Goal: Transaction & Acquisition: Purchase product/service

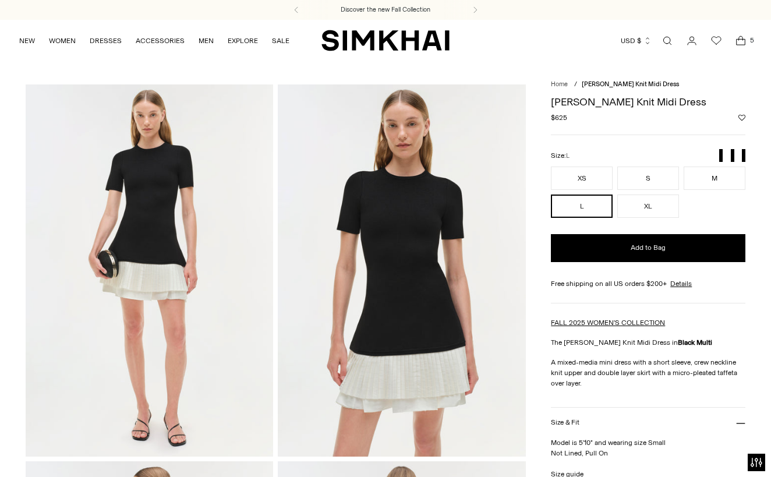
click at [736, 38] on icon "Open cart modal" at bounding box center [740, 41] width 16 height 12
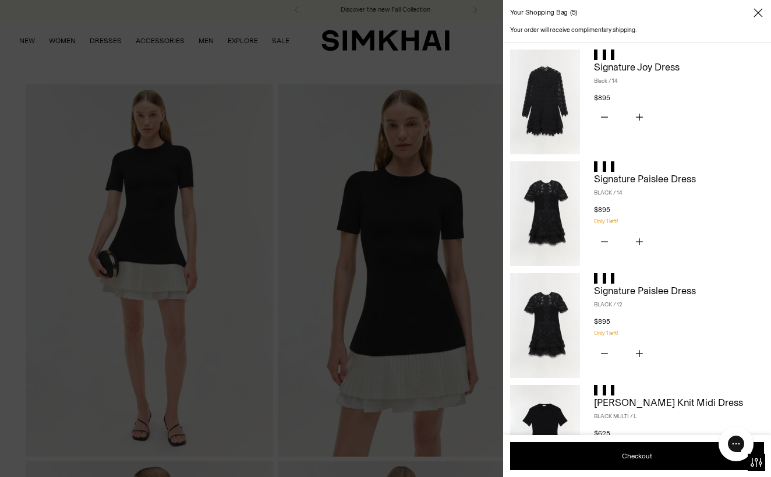
click at [547, 215] on img at bounding box center [545, 213] width 70 height 105
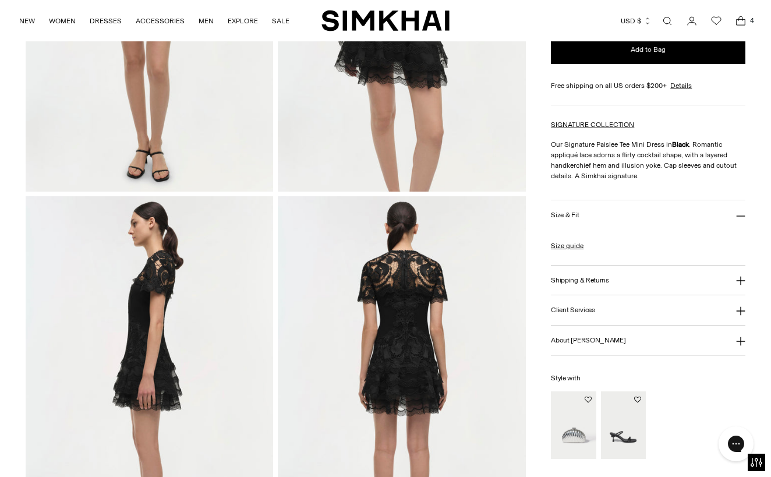
scroll to position [267, 0]
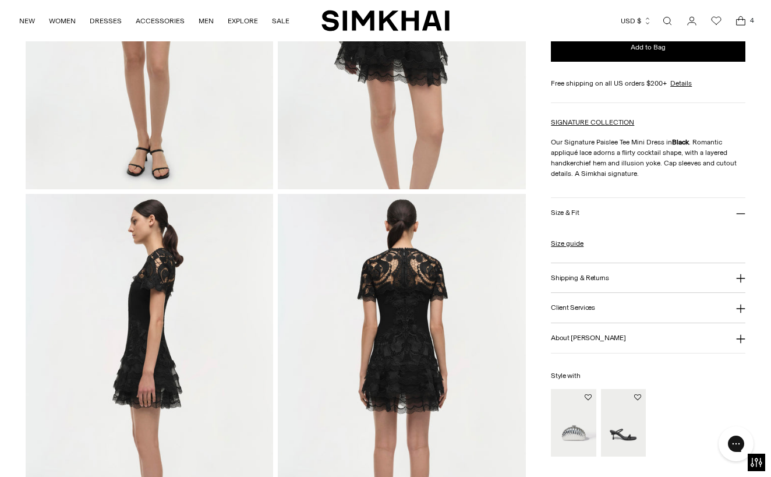
click at [154, 330] on img at bounding box center [149, 379] width 247 height 371
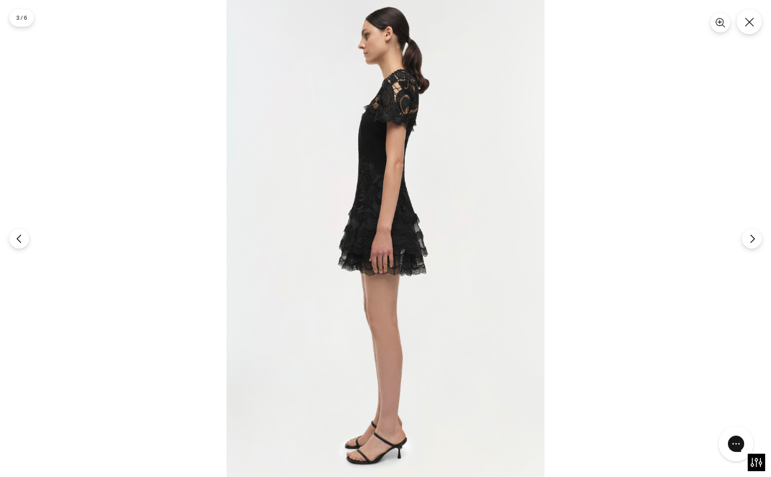
click at [381, 188] on img at bounding box center [385, 238] width 318 height 477
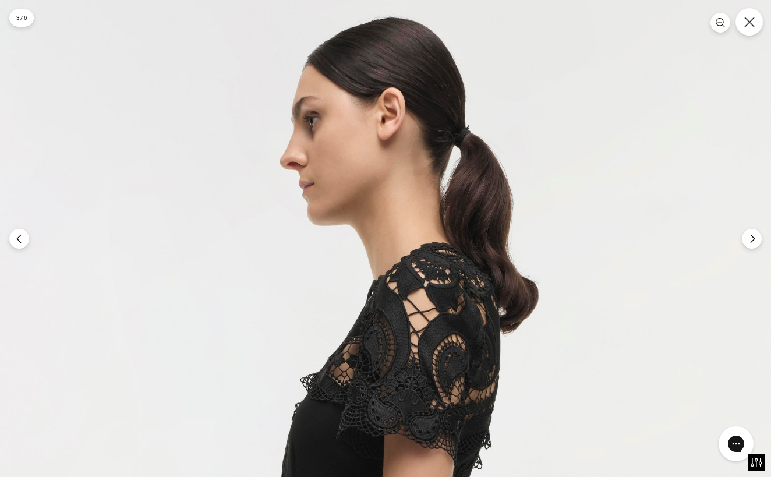
click at [754, 27] on icon "Close" at bounding box center [749, 22] width 10 height 10
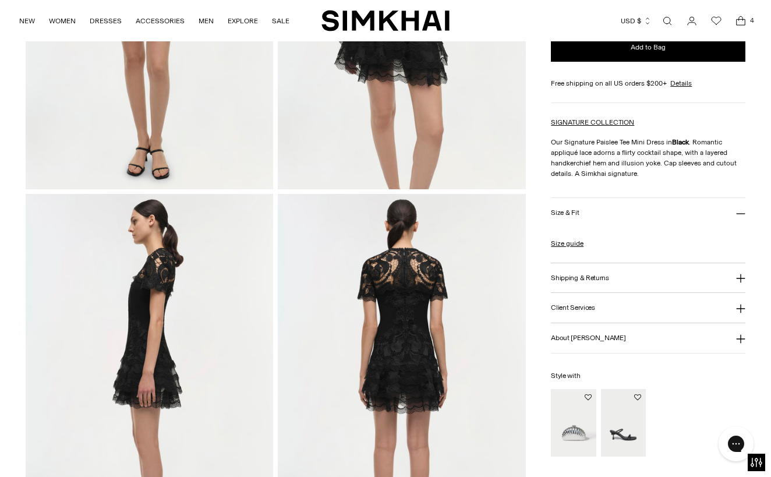
click at [410, 355] on img at bounding box center [401, 379] width 247 height 371
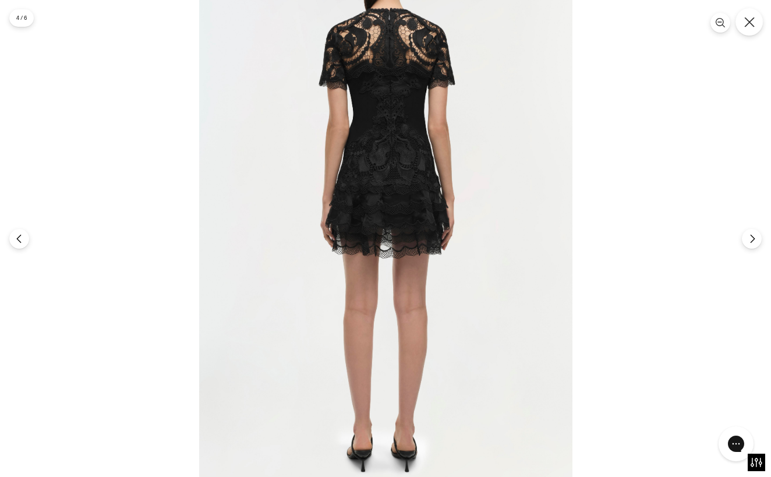
click at [752, 20] on icon "Close" at bounding box center [749, 22] width 10 height 10
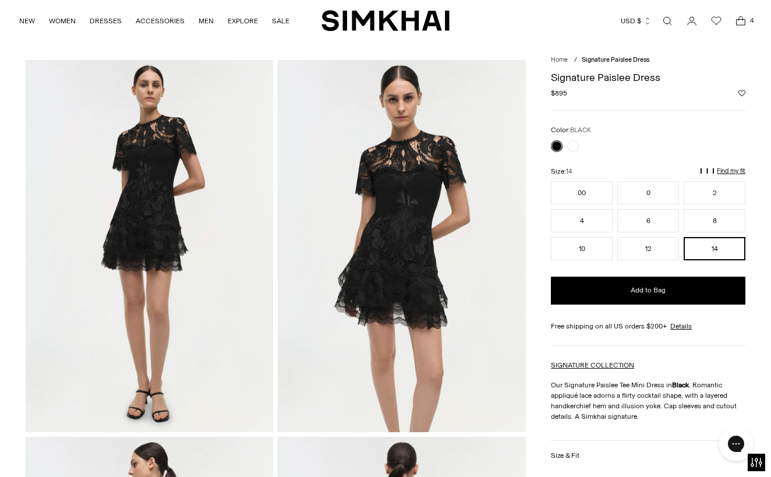
scroll to position [25, 0]
click at [401, 225] on img at bounding box center [401, 244] width 247 height 371
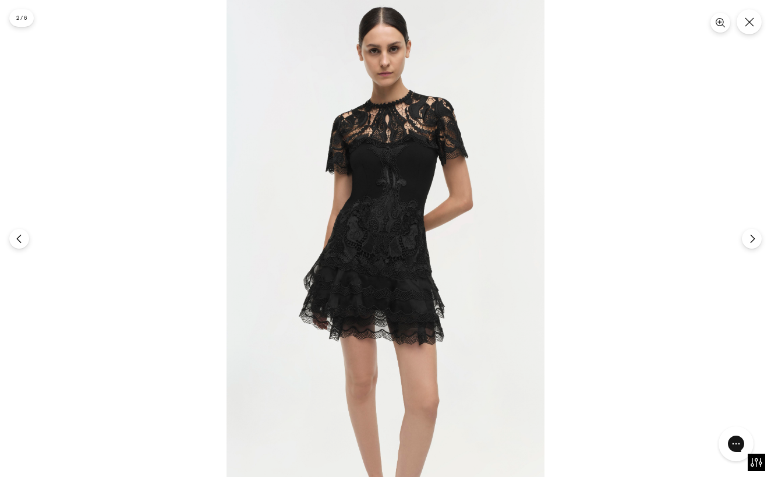
click at [401, 225] on img at bounding box center [385, 238] width 318 height 477
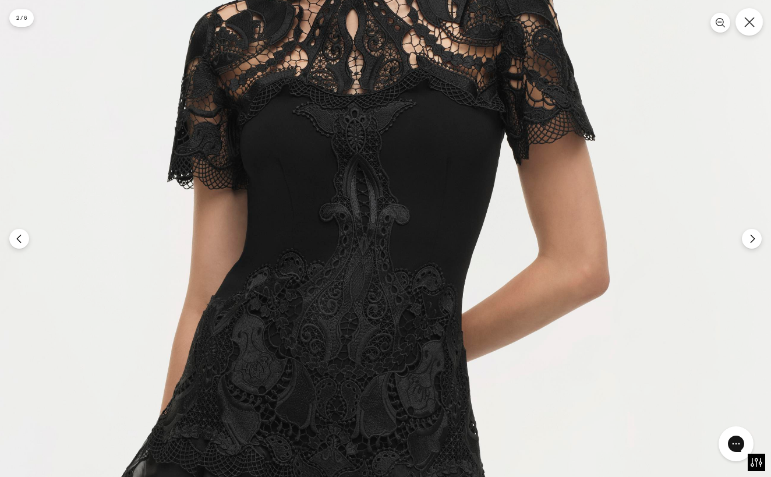
click at [745, 30] on button "Close" at bounding box center [748, 21] width 27 height 27
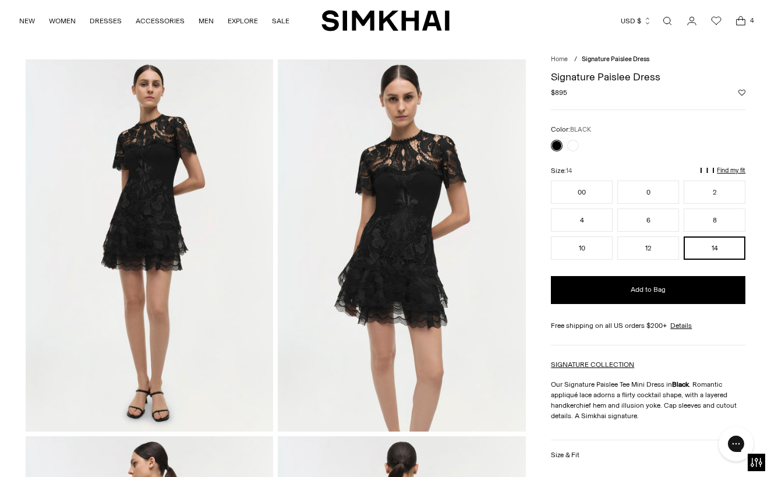
click at [734, 23] on icon "Open cart modal" at bounding box center [740, 21] width 16 height 12
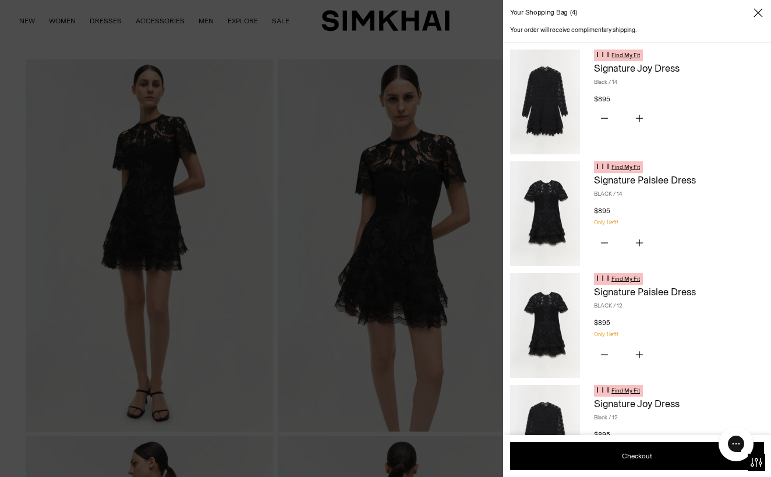
click at [549, 105] on img at bounding box center [545, 101] width 70 height 105
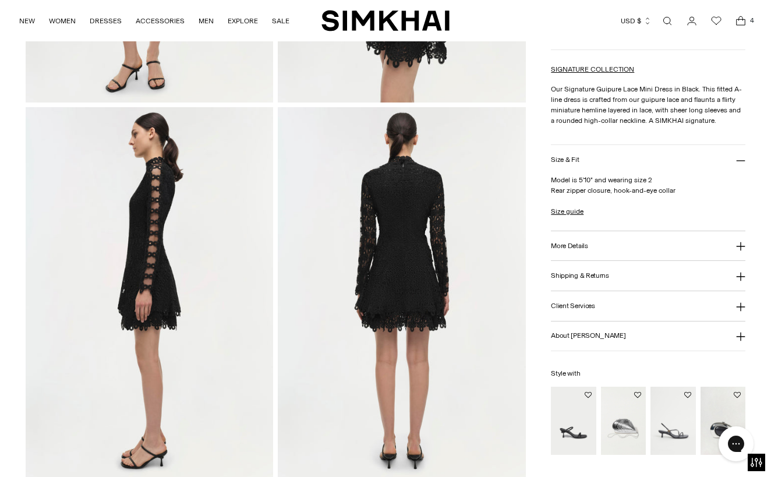
scroll to position [359, 0]
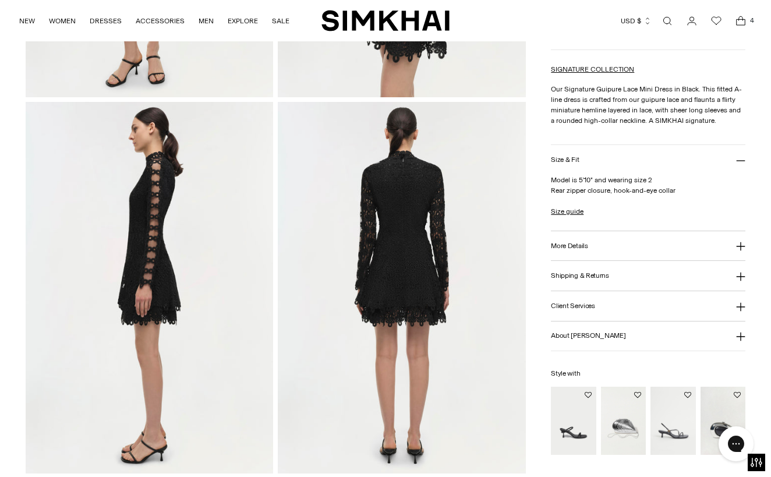
click at [426, 232] on img at bounding box center [401, 287] width 247 height 371
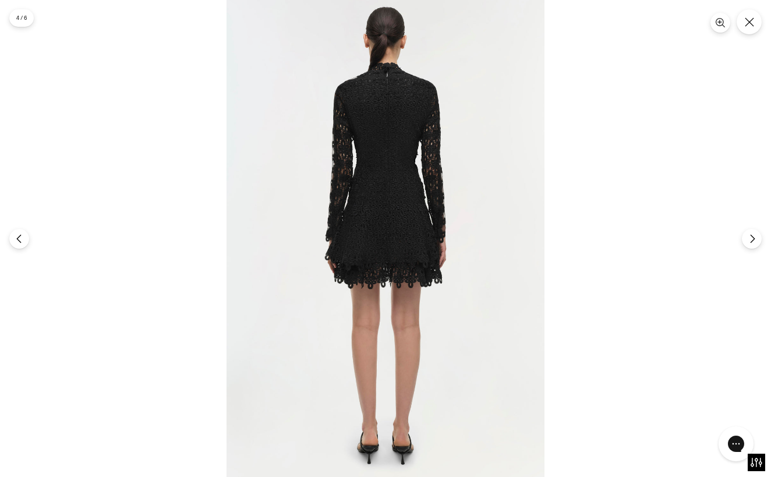
click at [397, 165] on img at bounding box center [385, 238] width 318 height 477
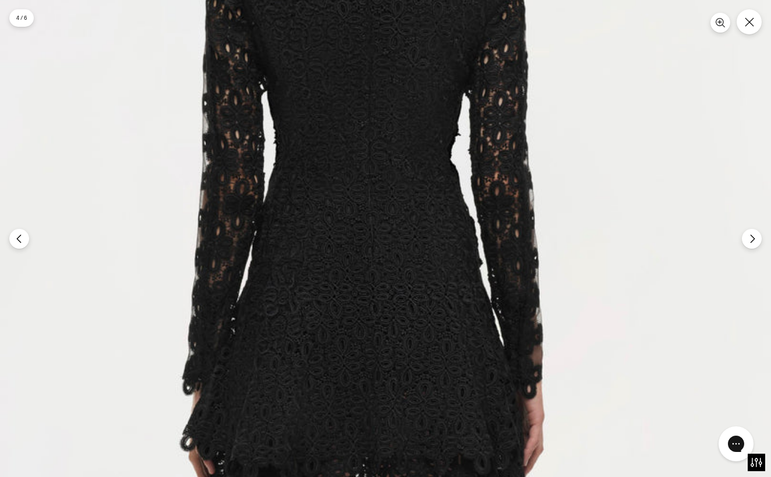
click at [397, 165] on img at bounding box center [362, 385] width 954 height 1430
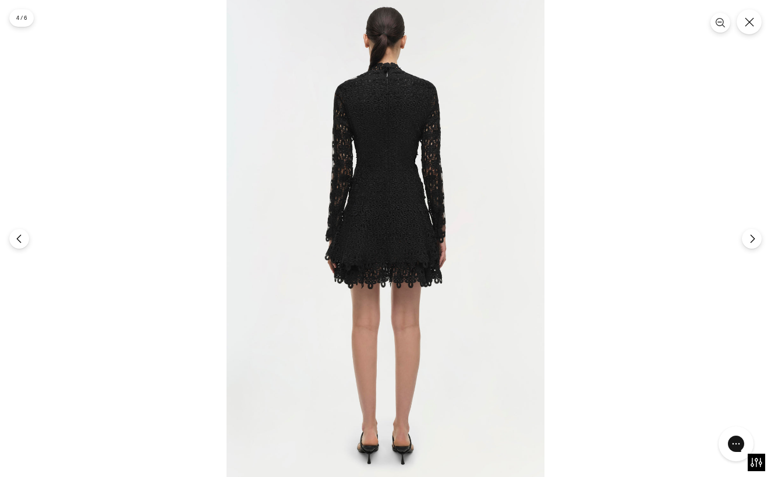
click at [397, 165] on img at bounding box center [385, 238] width 318 height 477
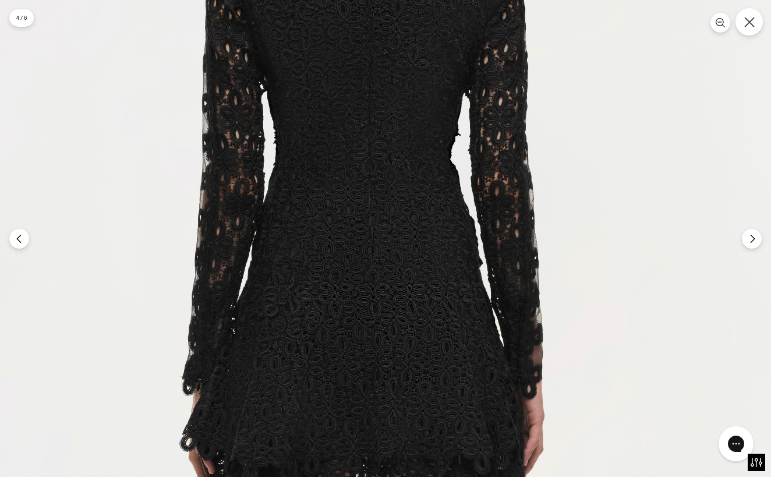
click at [749, 20] on icon "Close" at bounding box center [749, 22] width 10 height 10
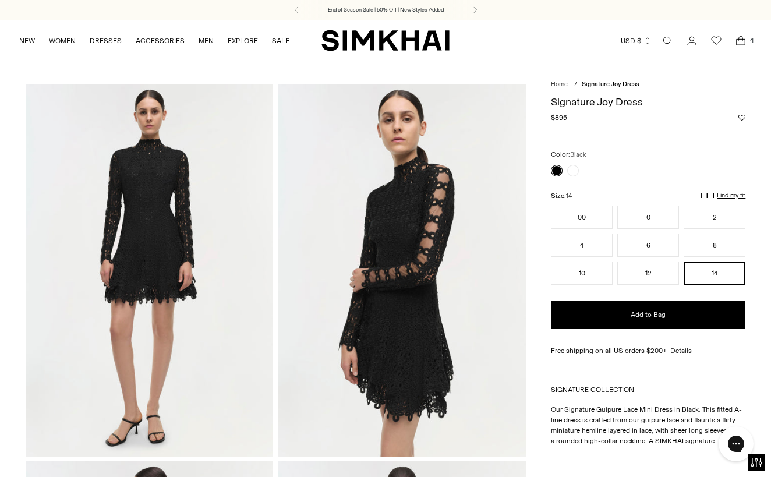
scroll to position [0, 0]
click at [143, 227] on img at bounding box center [149, 269] width 247 height 371
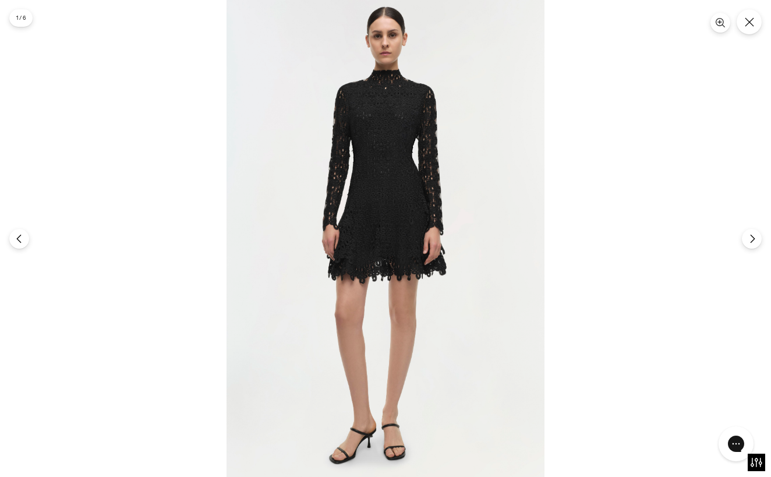
click at [374, 143] on img at bounding box center [385, 238] width 318 height 477
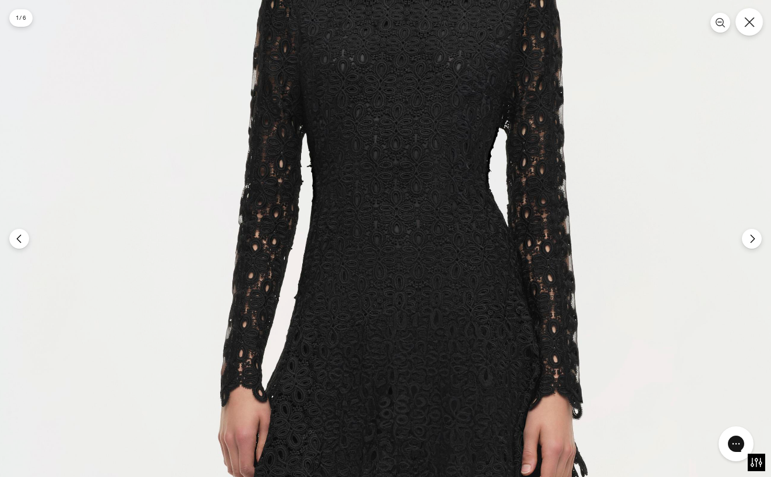
click at [743, 29] on button "Close" at bounding box center [748, 21] width 27 height 27
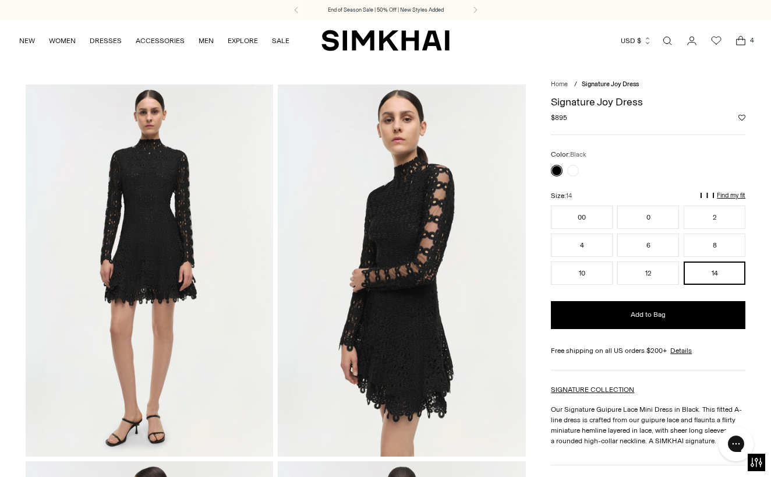
click at [738, 38] on icon "Open cart modal" at bounding box center [740, 41] width 16 height 12
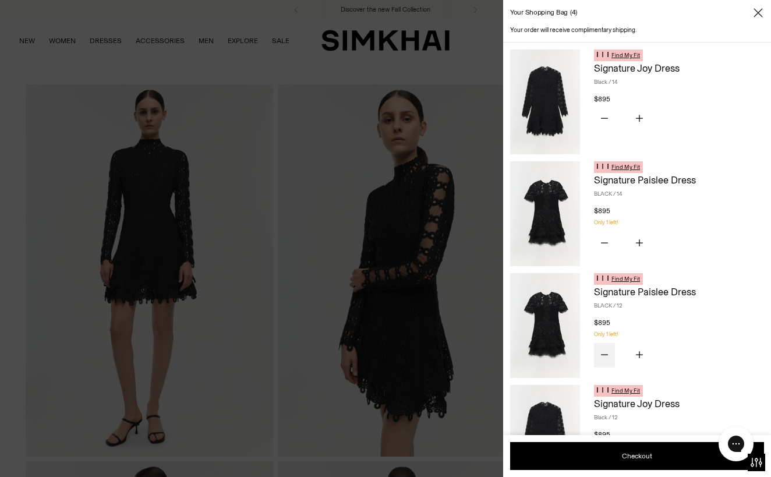
click at [606, 355] on icon "Subtract product quantity" at bounding box center [604, 354] width 7 height 7
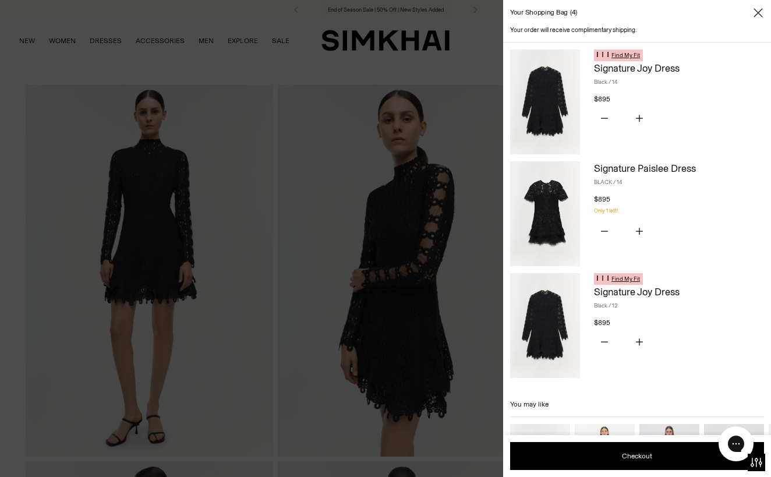
click at [136, 68] on div at bounding box center [385, 238] width 771 height 477
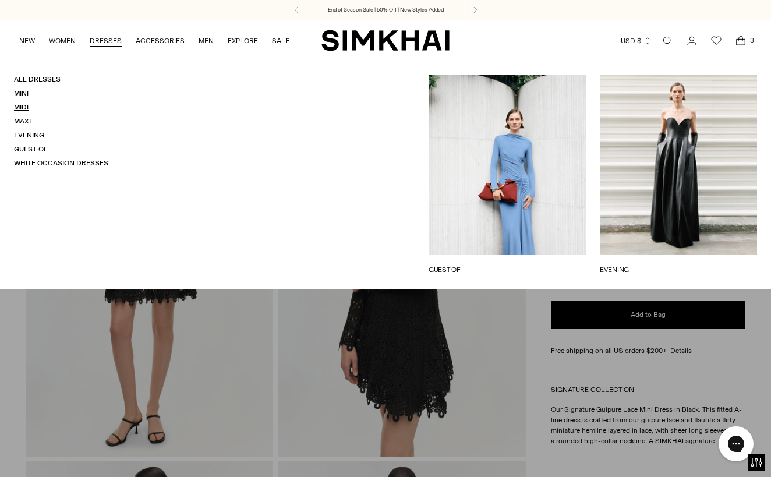
click at [25, 107] on link "Midi" at bounding box center [21, 107] width 15 height 8
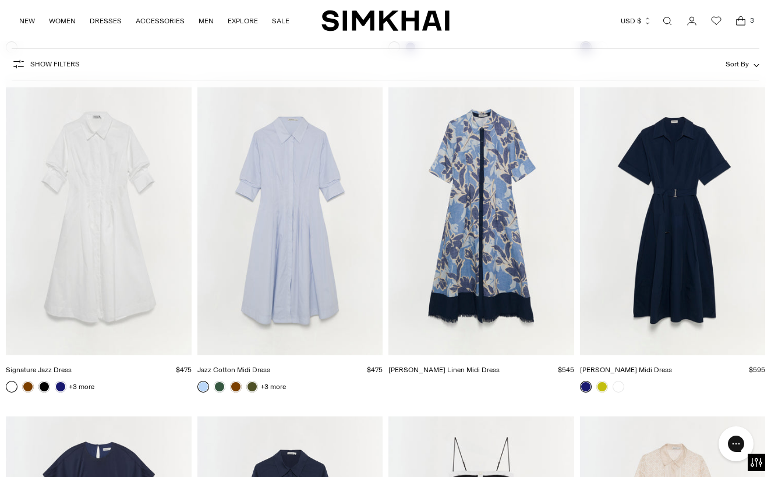
scroll to position [5505, 0]
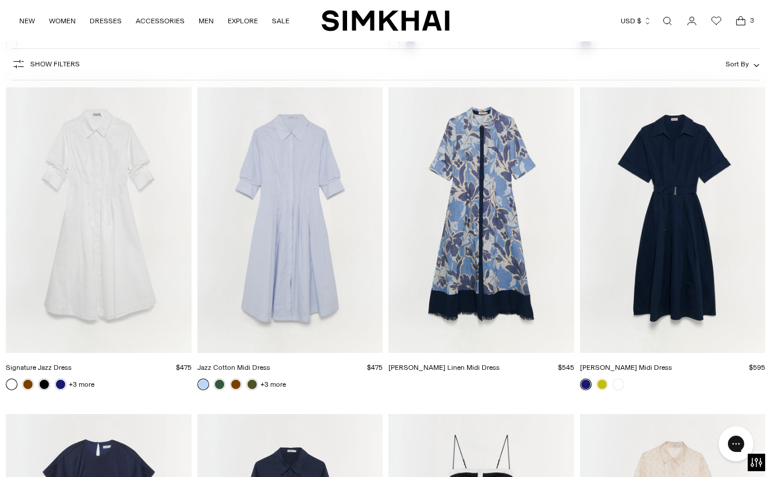
click at [0, 0] on img "Claudine Linen Midi Dress" at bounding box center [0, 0] width 0 height 0
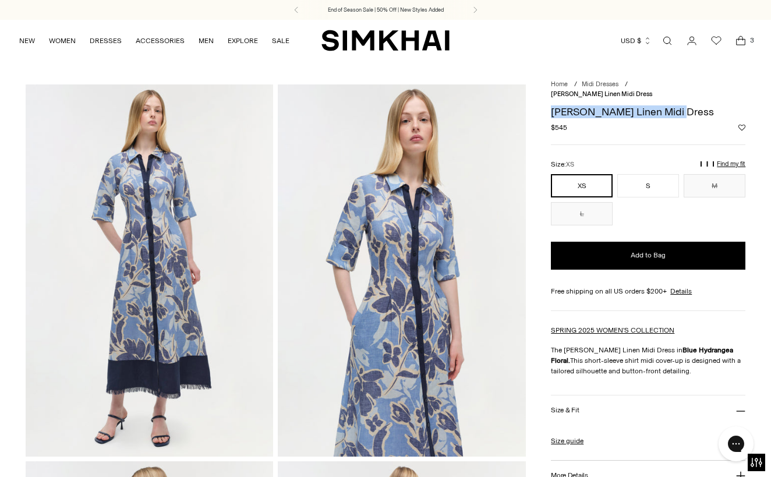
drag, startPoint x: 683, startPoint y: 103, endPoint x: 551, endPoint y: 98, distance: 132.8
click at [551, 107] on h1 "[PERSON_NAME] Linen Midi Dress" at bounding box center [648, 112] width 194 height 10
copy h1 "[PERSON_NAME] Linen Midi Dress"
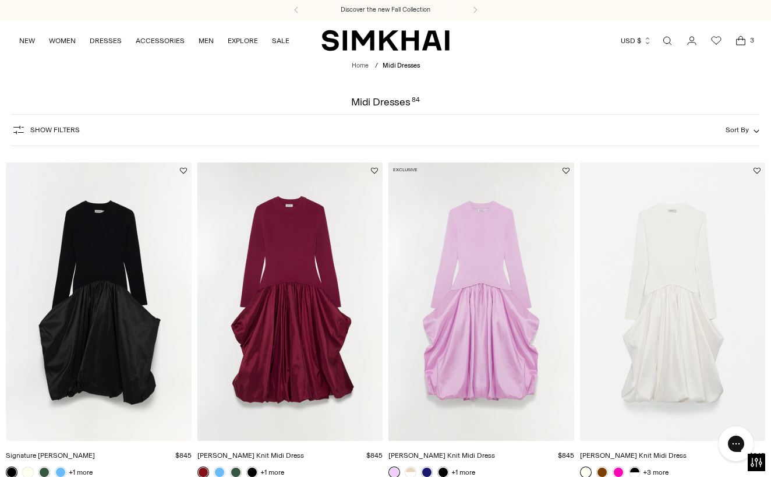
scroll to position [1961, 0]
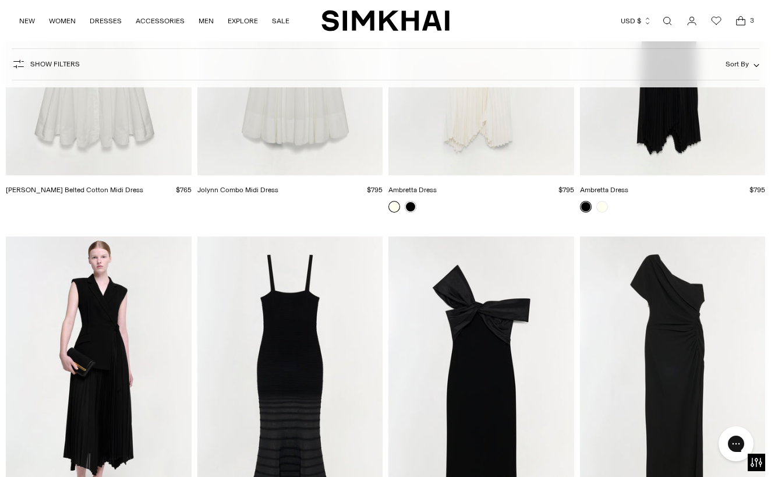
click at [736, 23] on icon "Open cart modal" at bounding box center [740, 21] width 16 height 12
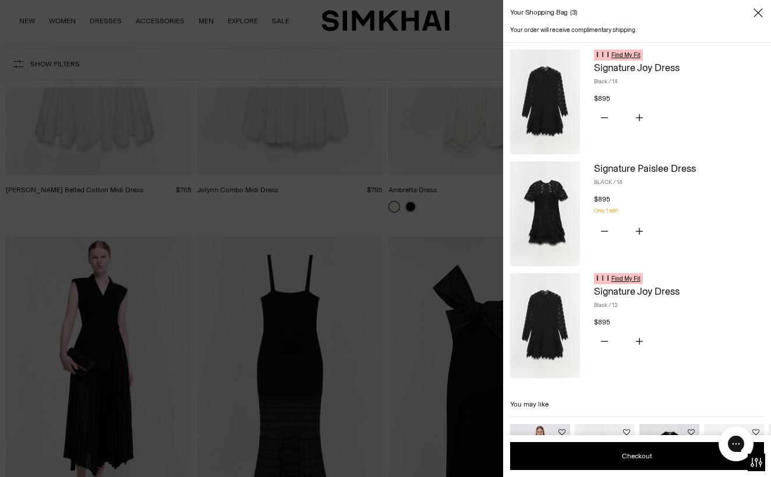
click at [302, 207] on div at bounding box center [385, 238] width 771 height 477
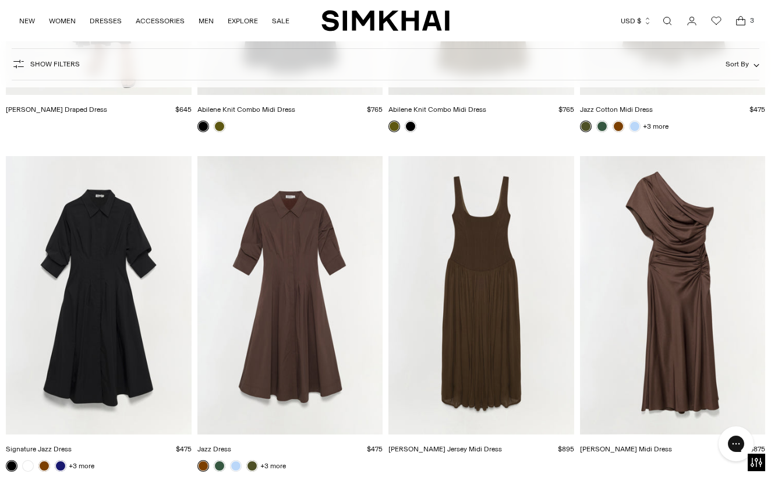
scroll to position [2725, 0]
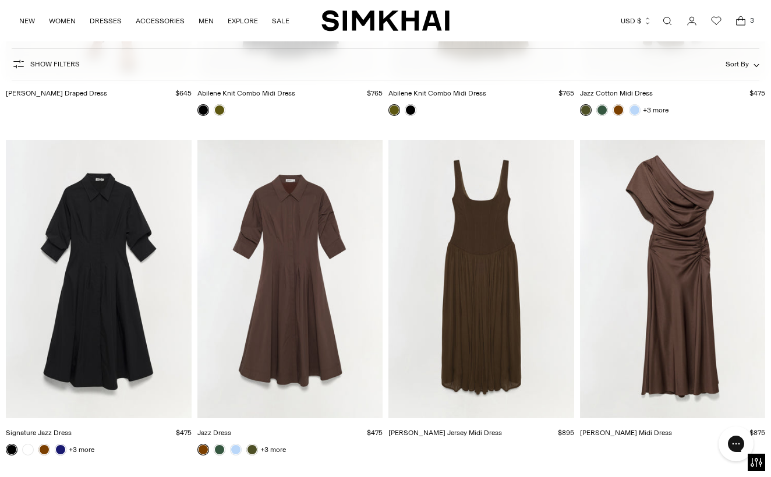
click at [0, 0] on img "Signature Jazz Dress" at bounding box center [0, 0] width 0 height 0
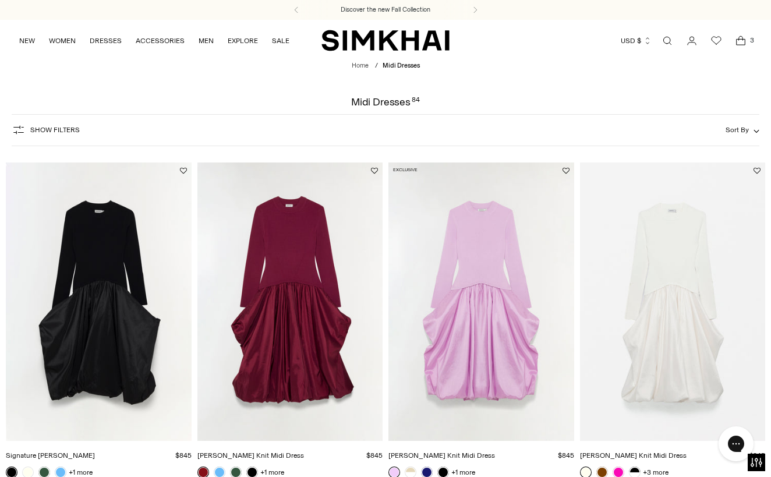
scroll to position [0, 0]
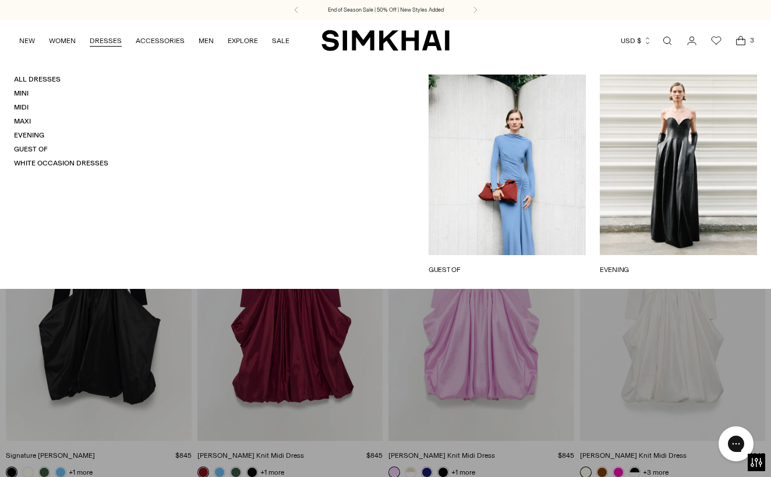
click at [29, 91] on h4 "Mini" at bounding box center [61, 93] width 94 height 10
click at [26, 91] on link "Mini" at bounding box center [21, 93] width 15 height 8
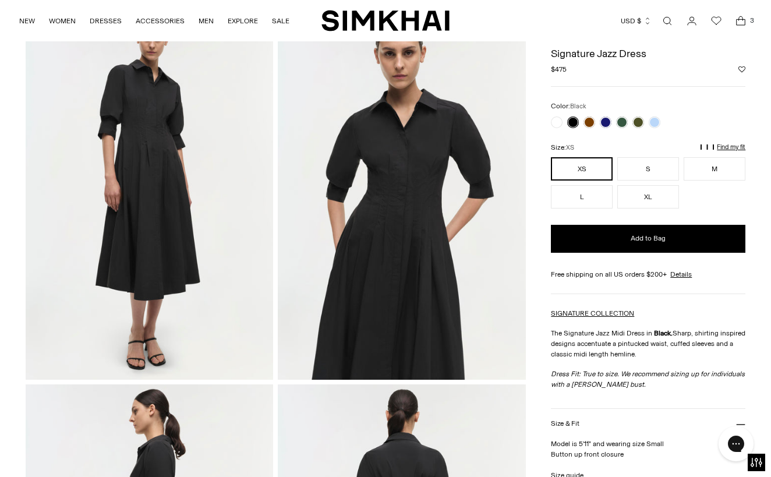
scroll to position [75, 0]
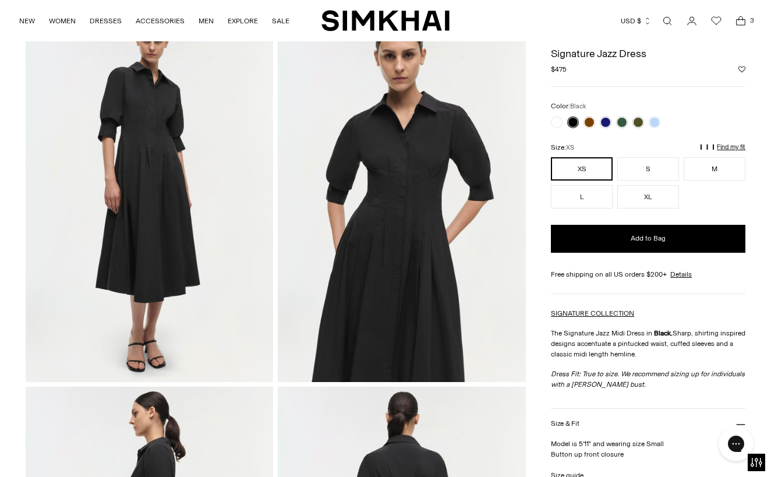
click at [422, 217] on img at bounding box center [401, 195] width 247 height 371
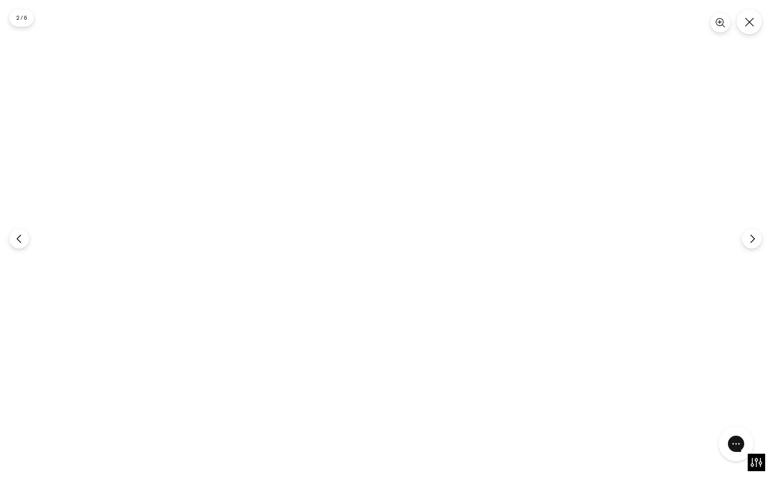
click at [405, 250] on img at bounding box center [385, 238] width 318 height 477
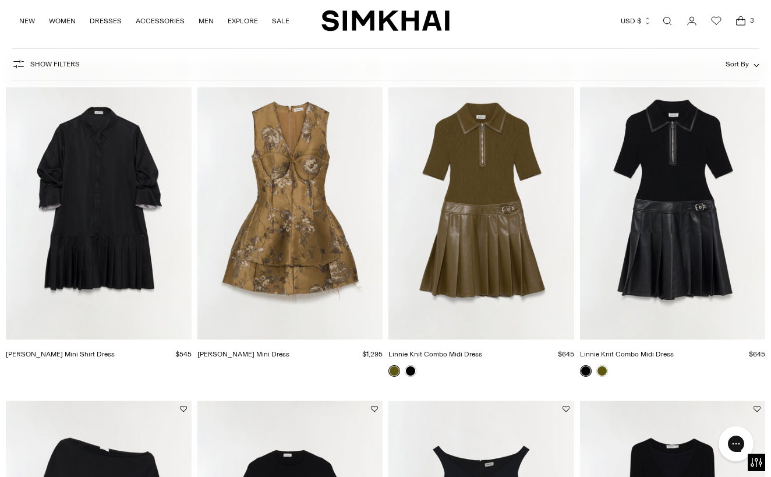
scroll to position [766, 0]
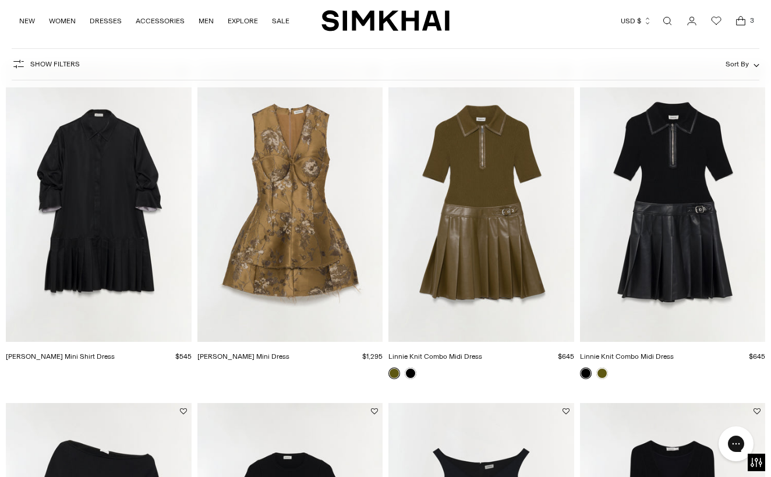
click at [0, 0] on img "Regina Mini Shirt Dress" at bounding box center [0, 0] width 0 height 0
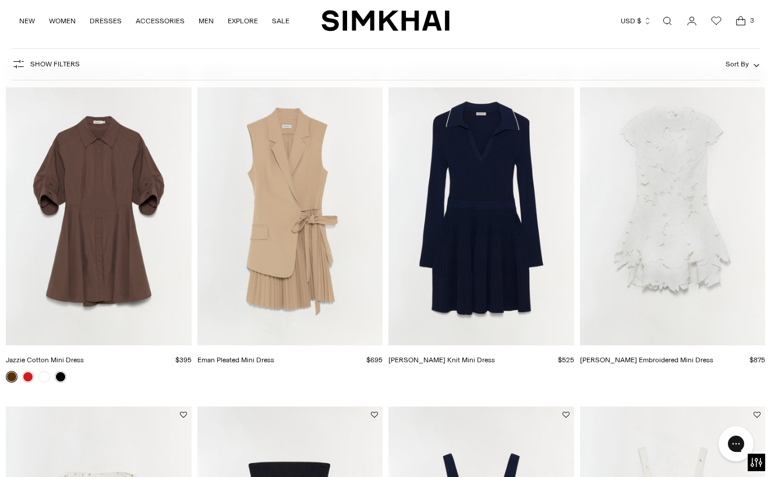
scroll to position [1427, 0]
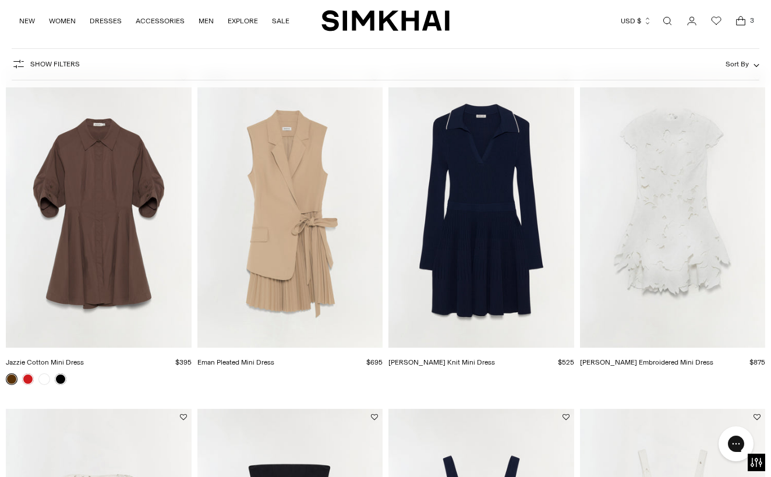
click at [0, 0] on img "Jazzie Cotton Mini Dress" at bounding box center [0, 0] width 0 height 0
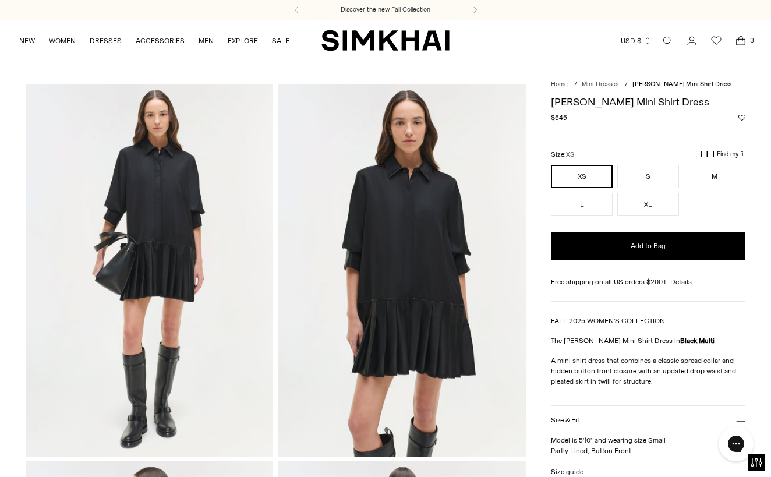
click at [713, 180] on button "M" at bounding box center [714, 176] width 62 height 23
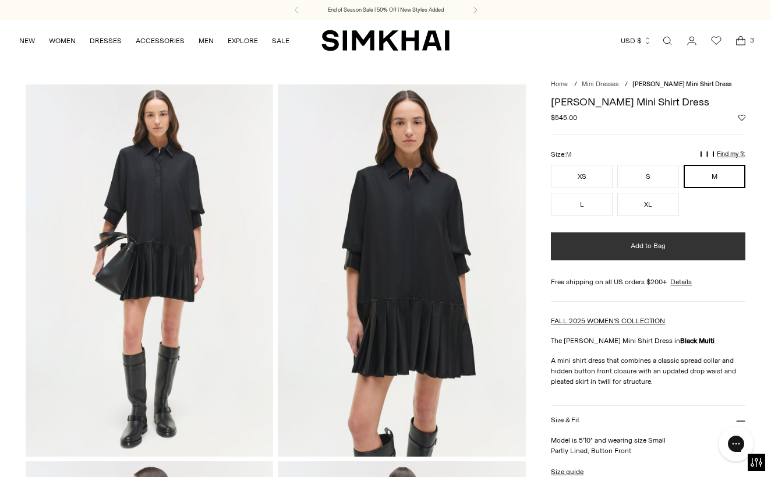
click at [640, 254] on button "Add to Bag" at bounding box center [648, 246] width 194 height 28
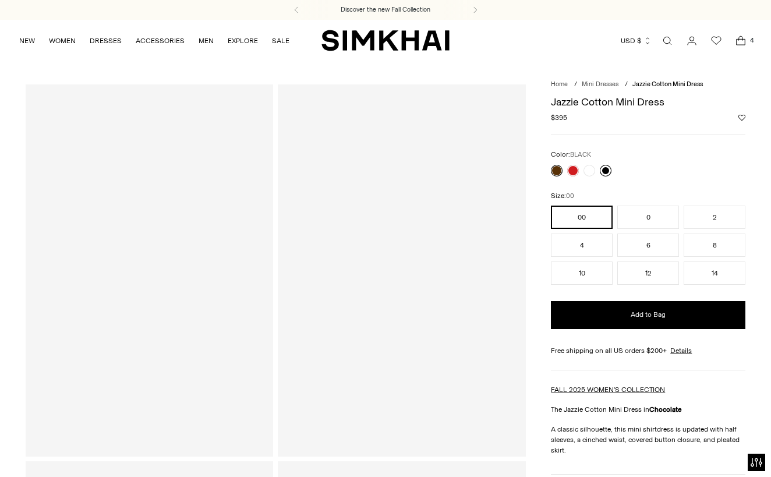
click at [606, 171] on link at bounding box center [606, 171] width 12 height 12
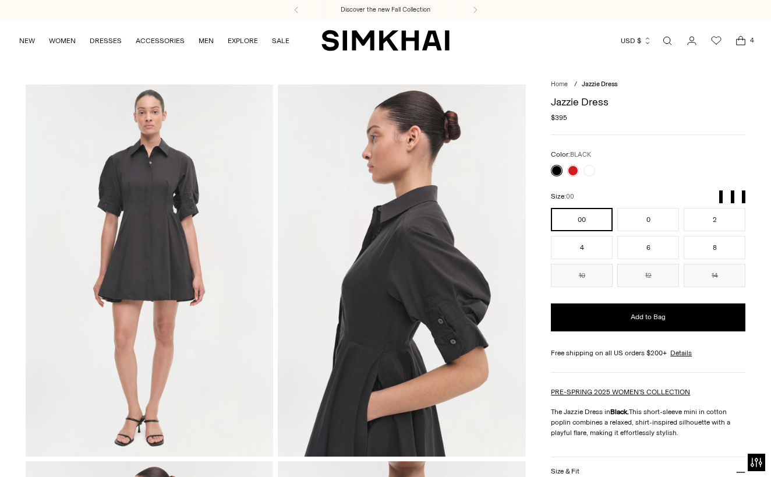
click at [159, 225] on img at bounding box center [149, 269] width 247 height 371
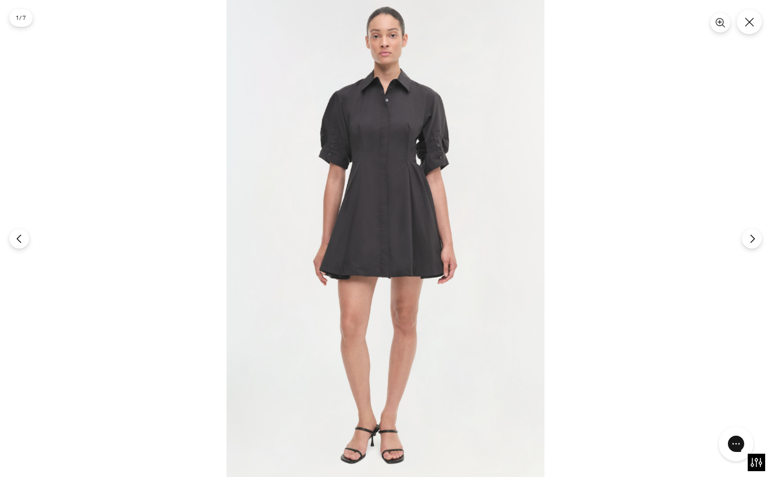
click at [394, 166] on img at bounding box center [385, 238] width 318 height 477
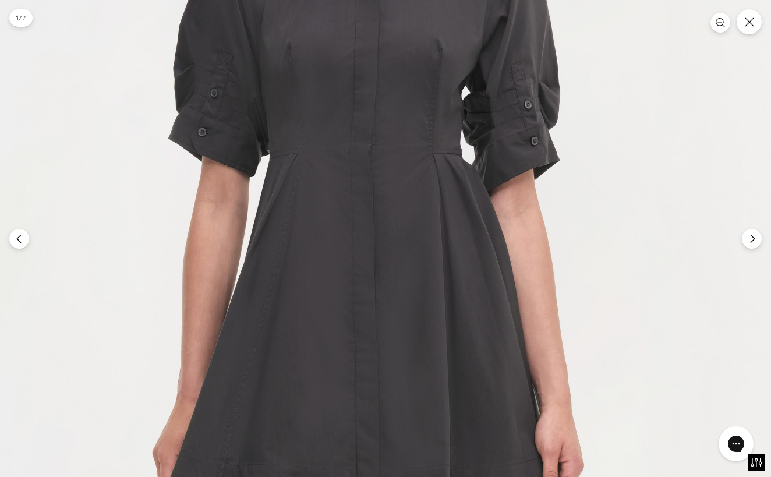
click at [389, 278] on img at bounding box center [369, 384] width 954 height 1430
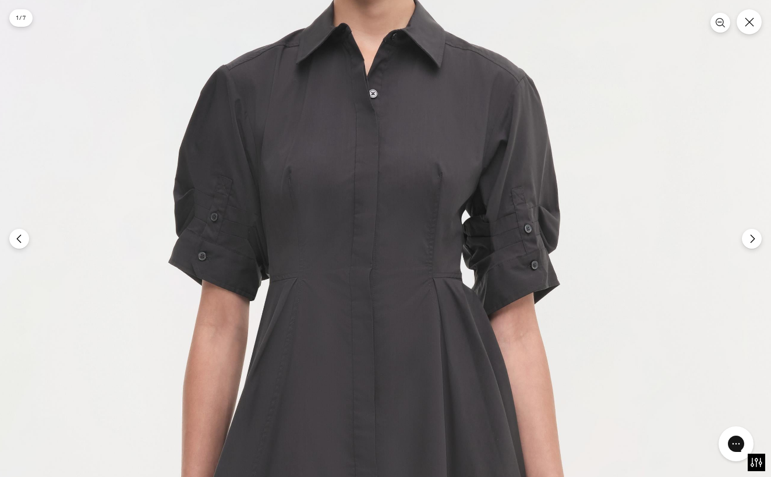
drag, startPoint x: 362, startPoint y: 226, endPoint x: 385, endPoint y: 107, distance: 121.1
click at [750, 31] on button "Close" at bounding box center [748, 21] width 27 height 27
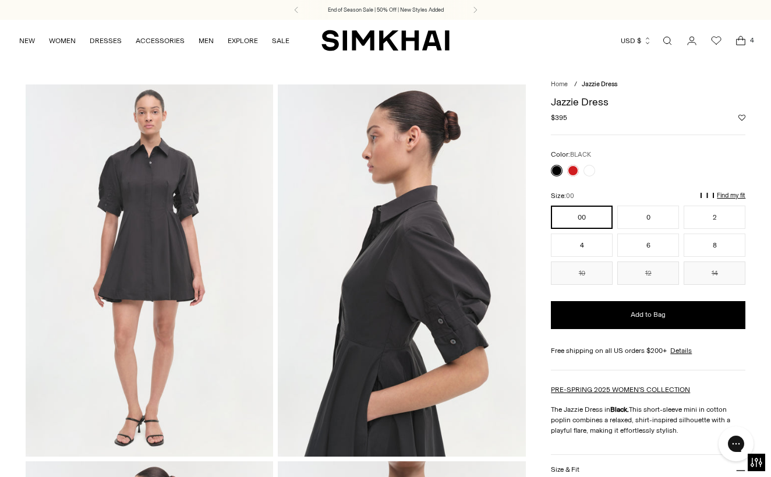
click at [609, 101] on h1 "Jazzie Dress" at bounding box center [648, 102] width 194 height 10
drag, startPoint x: 611, startPoint y: 102, endPoint x: 552, endPoint y: 107, distance: 58.9
click at [552, 107] on h1 "Jazzie Dress" at bounding box center [648, 102] width 194 height 10
copy h1 "Jazzie Dress"
click at [746, 40] on span "4" at bounding box center [751, 40] width 10 height 10
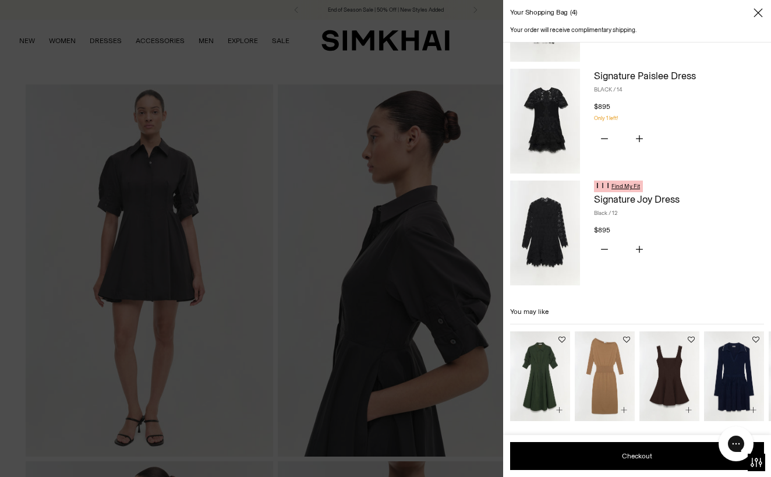
scroll to position [204, 0]
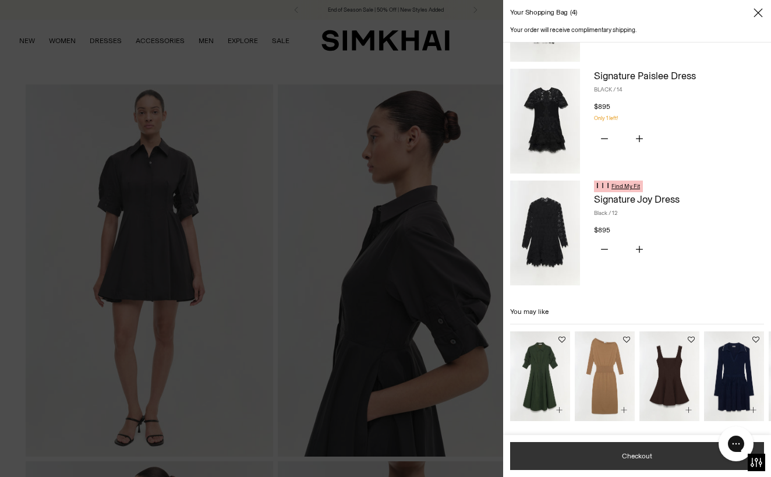
click at [624, 456] on button "Checkout" at bounding box center [637, 456] width 254 height 28
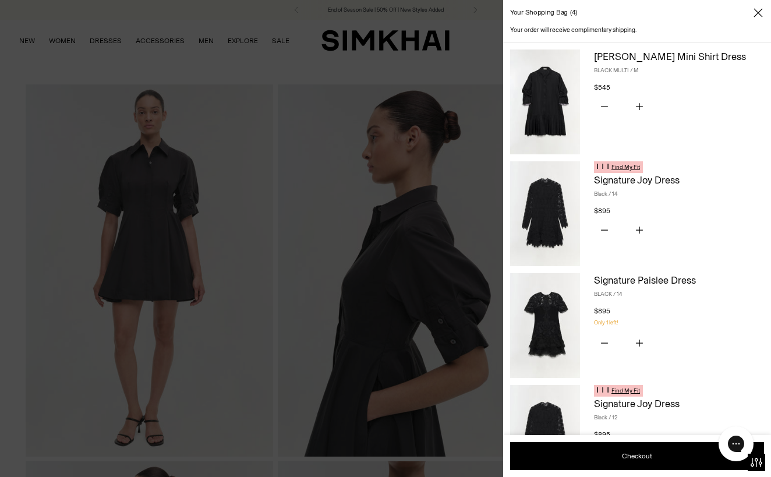
scroll to position [0, 0]
click at [558, 100] on img at bounding box center [545, 101] width 70 height 105
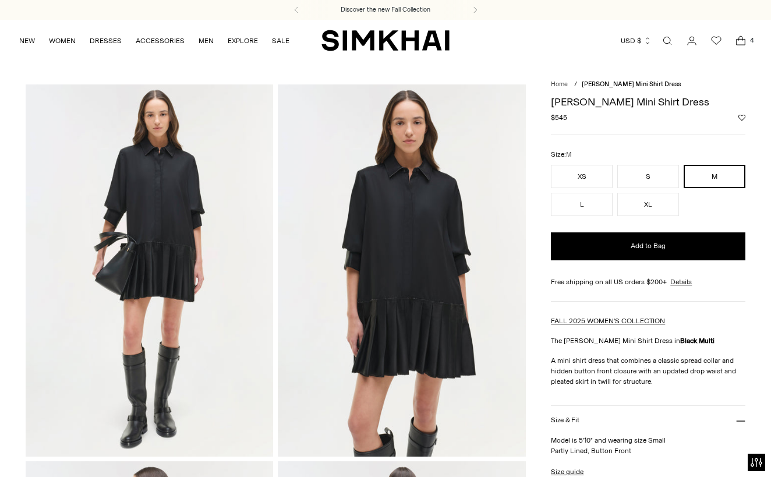
click at [178, 217] on img at bounding box center [149, 269] width 247 height 371
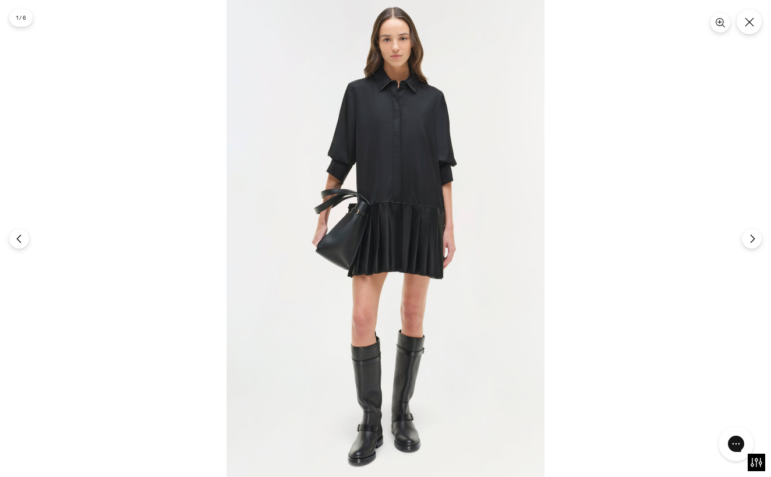
click at [387, 165] on img at bounding box center [385, 238] width 318 height 477
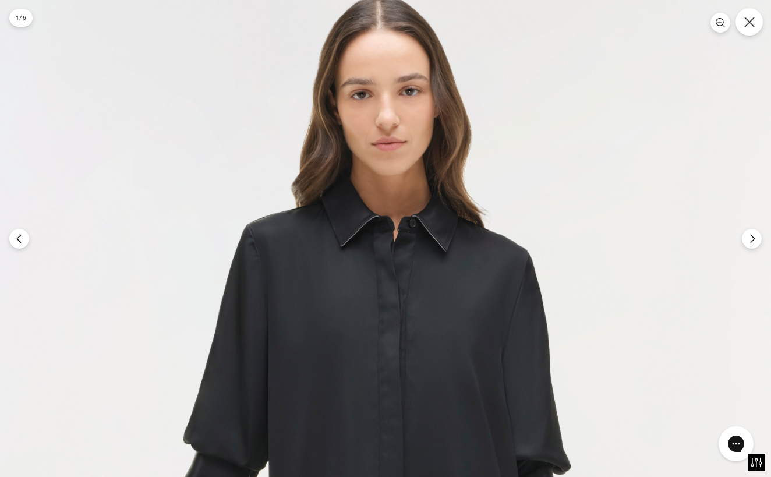
click at [748, 27] on icon "Close" at bounding box center [749, 22] width 10 height 10
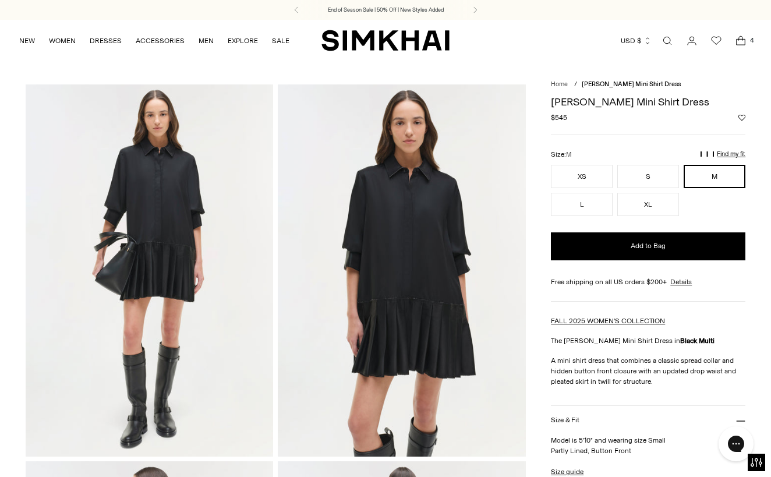
click at [746, 39] on span "4" at bounding box center [751, 40] width 10 height 10
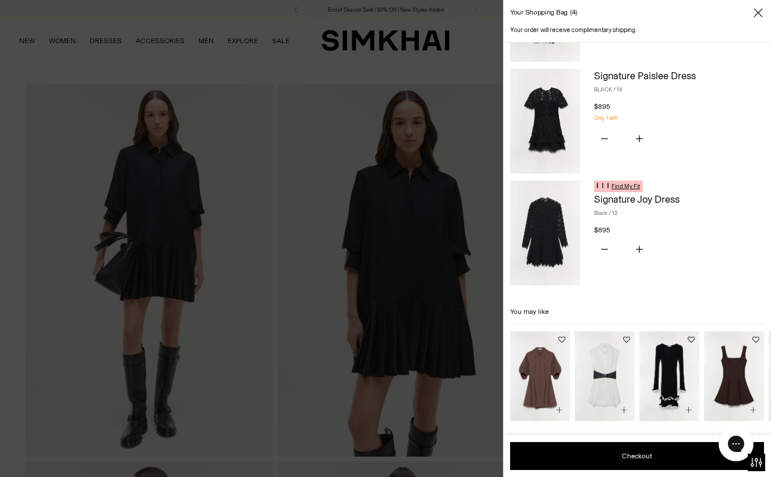
scroll to position [204, 0]
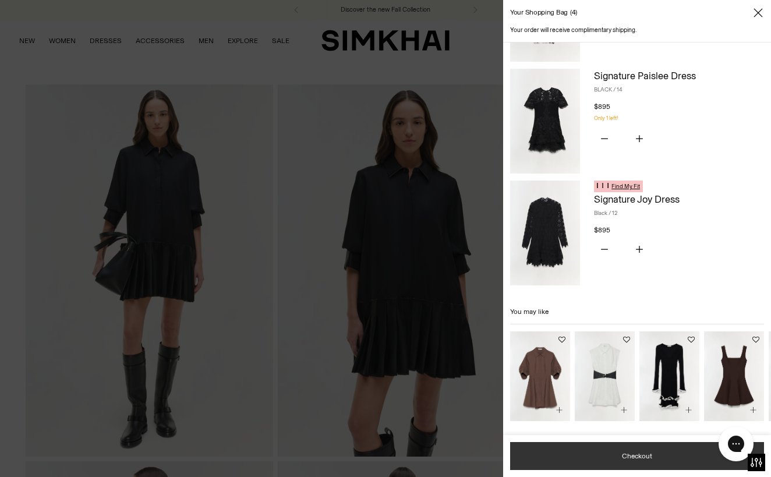
click at [628, 458] on button "Checkout" at bounding box center [637, 456] width 254 height 28
